Goal: Navigation & Orientation: Find specific page/section

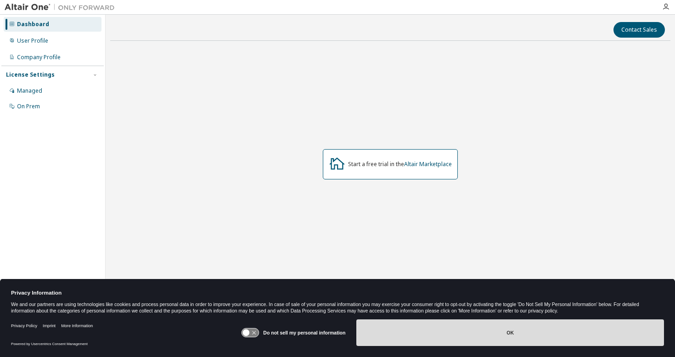
click at [467, 340] on button "OK" at bounding box center [509, 332] width 307 height 27
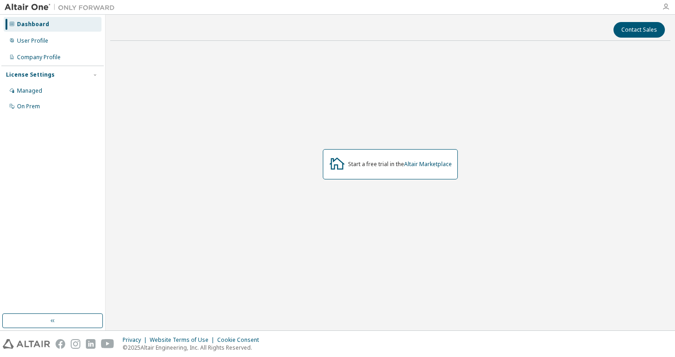
click at [662, 7] on icon "button" at bounding box center [665, 6] width 7 height 7
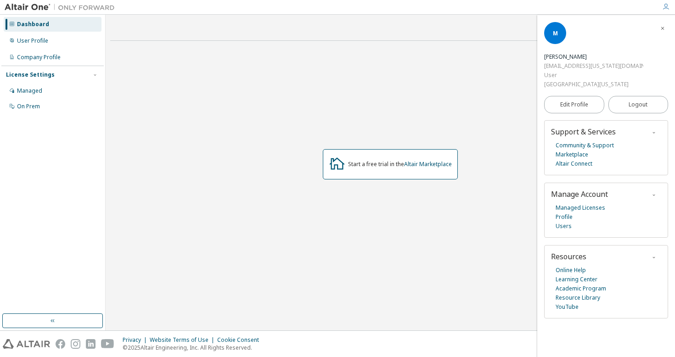
click at [661, 26] on icon "button" at bounding box center [662, 29] width 6 height 6
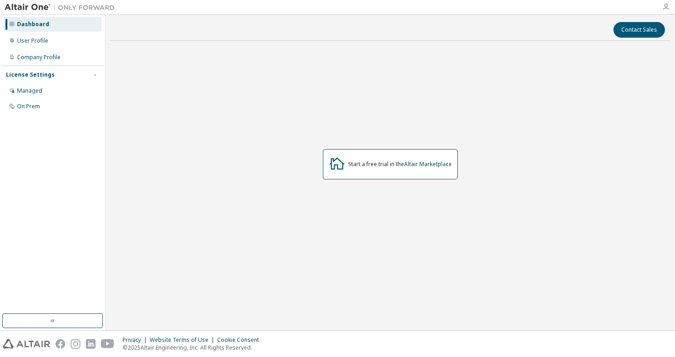
click at [668, 8] on icon "button" at bounding box center [665, 6] width 7 height 7
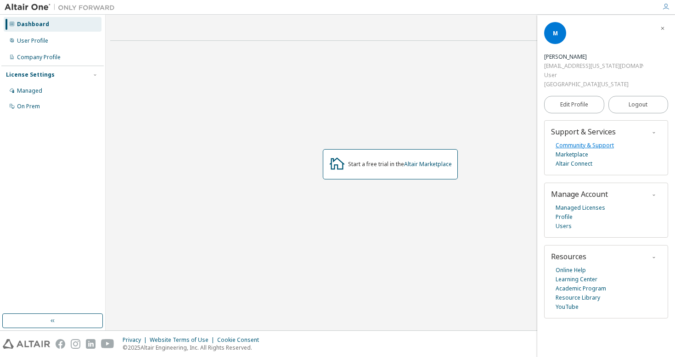
click at [564, 141] on link "Community & Support" at bounding box center [584, 145] width 58 height 9
click at [569, 150] on link "Marketplace" at bounding box center [571, 154] width 33 height 9
